Goal: Information Seeking & Learning: Check status

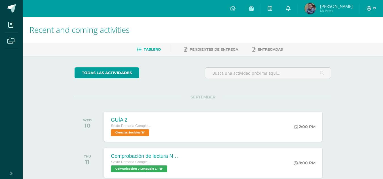
click at [289, 7] on icon at bounding box center [288, 8] width 5 height 5
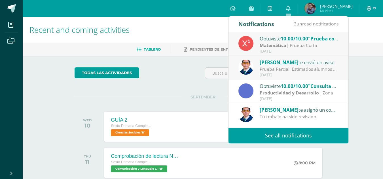
click at [294, 132] on link "See all notifications" at bounding box center [288, 136] width 120 height 16
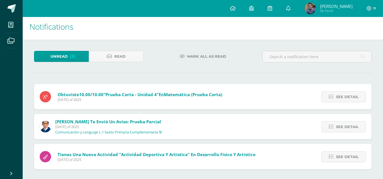
scroll to position [5, 0]
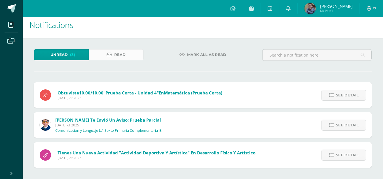
click at [122, 54] on span "Read" at bounding box center [119, 55] width 11 height 10
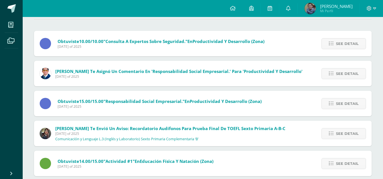
scroll to position [57, 0]
click at [346, 78] on span "See detail" at bounding box center [347, 73] width 23 height 10
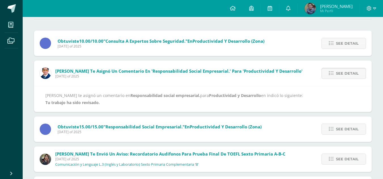
click at [344, 77] on span "See detail" at bounding box center [347, 73] width 23 height 10
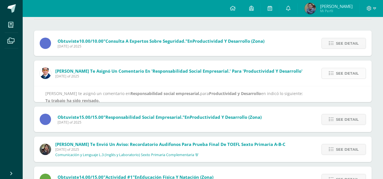
scroll to position [0, 0]
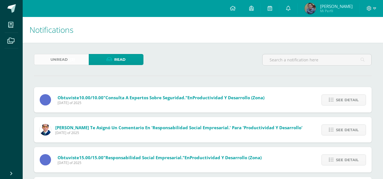
click at [64, 59] on span "Unread" at bounding box center [58, 59] width 17 height 10
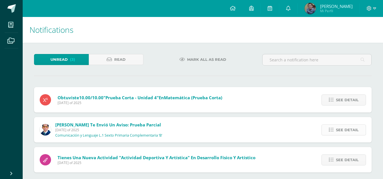
click at [356, 129] on span "See detail" at bounding box center [347, 130] width 23 height 10
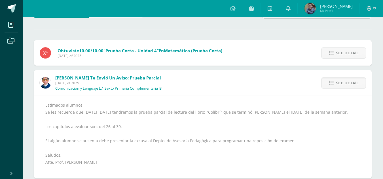
scroll to position [57, 0]
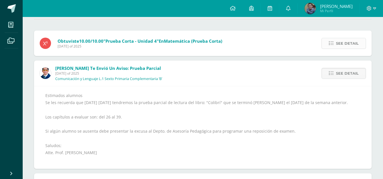
click at [338, 48] on span "See detail" at bounding box center [347, 43] width 23 height 10
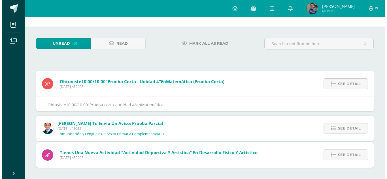
scroll to position [0, 0]
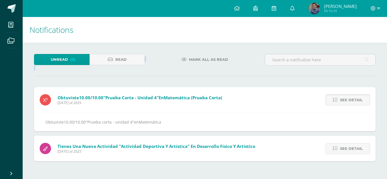
click at [338, 48] on div "Unread (3) Read Mark all as read Obtuviste 10.00/10.00 "Prueba corta - unidad 4…" at bounding box center [205, 108] width 364 height 130
click at [337, 99] on icon at bounding box center [335, 100] width 5 height 5
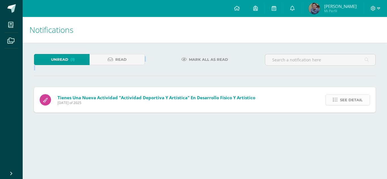
click at [339, 104] on link "See detail" at bounding box center [348, 100] width 44 height 11
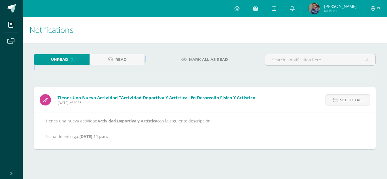
click at [316, 14] on img at bounding box center [314, 8] width 11 height 11
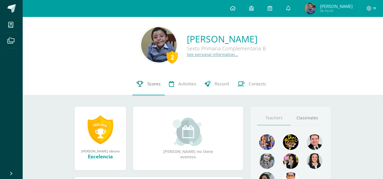
click at [140, 83] on icon at bounding box center [140, 84] width 7 height 6
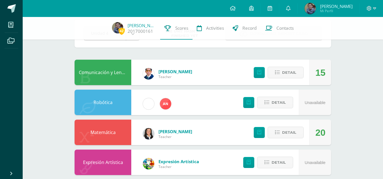
scroll to position [28, 0]
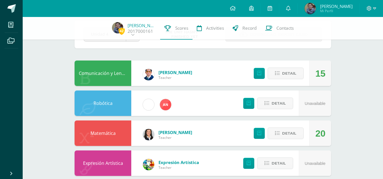
click at [288, 82] on div "Detail" at bounding box center [277, 73] width 64 height 25
click at [286, 78] on span "Detail" at bounding box center [289, 73] width 14 height 10
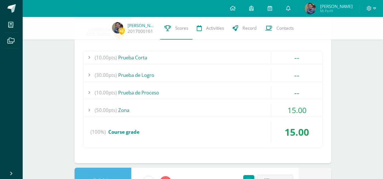
scroll to position [85, 0]
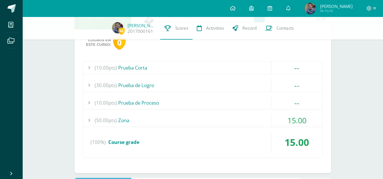
click at [184, 122] on div "(50.00pts) Zona" at bounding box center [202, 120] width 239 height 13
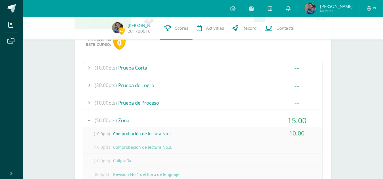
click at [193, 104] on div "(10.00pts) Prueba de Proceso" at bounding box center [202, 103] width 239 height 13
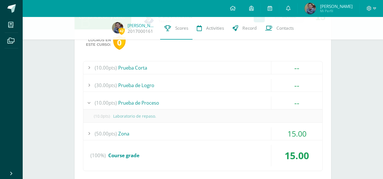
click at [183, 70] on div "(10.00pts) Prueba Corta" at bounding box center [202, 67] width 239 height 13
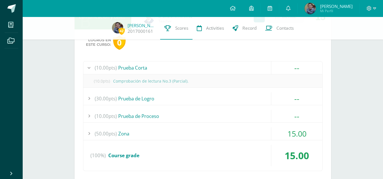
click at [189, 148] on div "(100%) Course grade" at bounding box center [202, 156] width 239 height 22
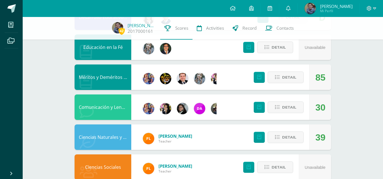
scroll to position [482, 0]
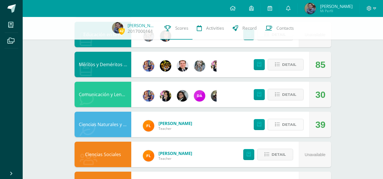
click at [281, 126] on button "Detail" at bounding box center [285, 125] width 36 height 12
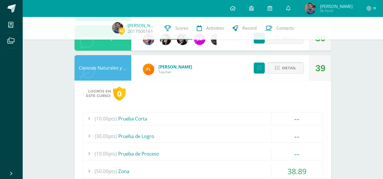
scroll to position [567, 0]
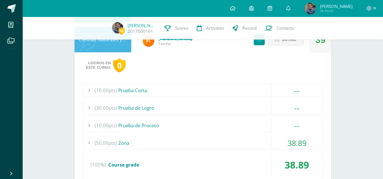
click at [274, 142] on div "38.89" at bounding box center [296, 143] width 51 height 13
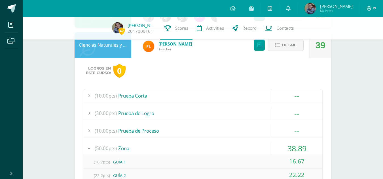
scroll to position [595, 0]
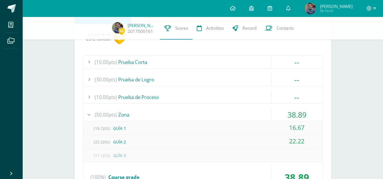
click at [209, 94] on div "(10.00pts) Prueba de Proceso" at bounding box center [202, 97] width 239 height 13
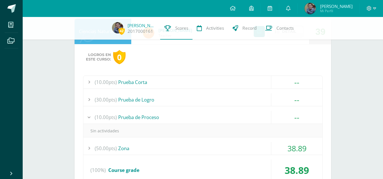
scroll to position [567, 0]
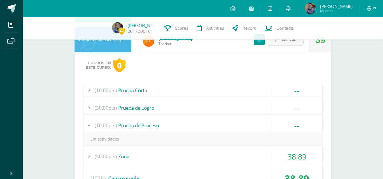
click at [209, 94] on div "(10.00pts) Prueba Corta" at bounding box center [202, 90] width 239 height 13
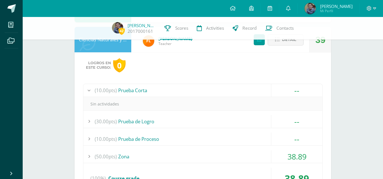
click at [209, 94] on div "(10.00pts) Prueba Corta" at bounding box center [202, 90] width 239 height 13
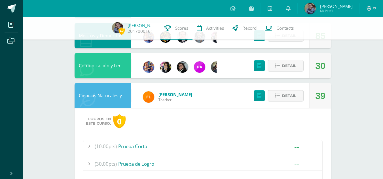
scroll to position [510, 0]
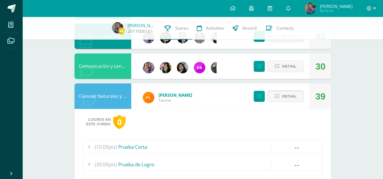
click at [290, 93] on span "Detail" at bounding box center [289, 96] width 14 height 10
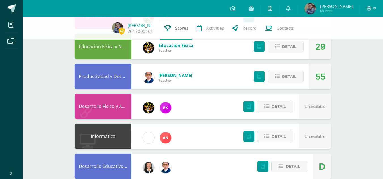
scroll to position [313, 0]
